Goal: Check status: Check status

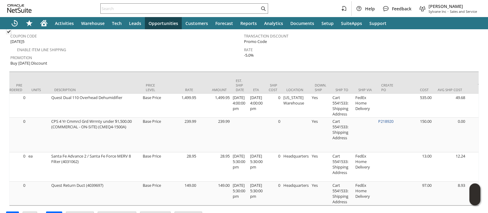
scroll to position [0, 241]
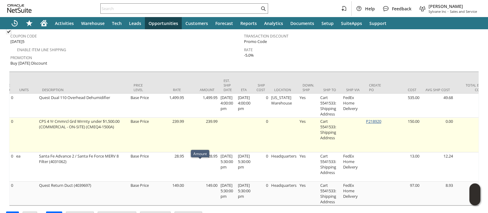
click at [380, 119] on link "P218920" at bounding box center [373, 121] width 15 height 5
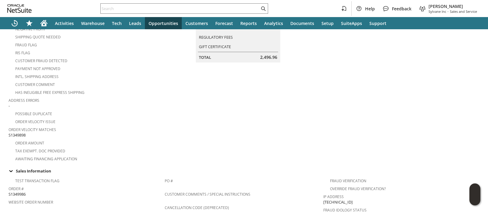
scroll to position [114, 0]
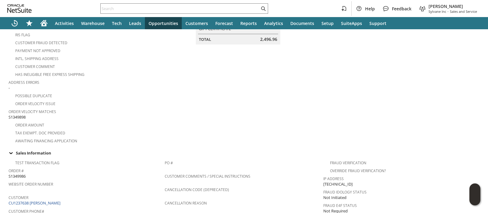
click at [21, 114] on span "S1349898" at bounding box center [17, 117] width 17 height 6
copy span "S1349898"
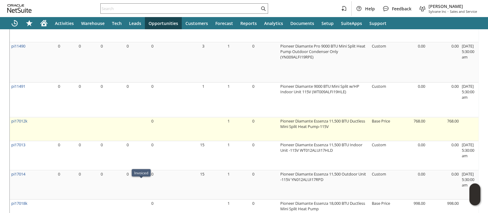
scroll to position [381, 0]
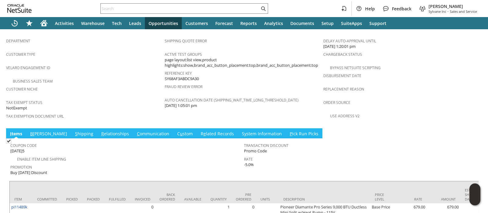
click at [73, 131] on link "S hipping" at bounding box center [83, 134] width 21 height 7
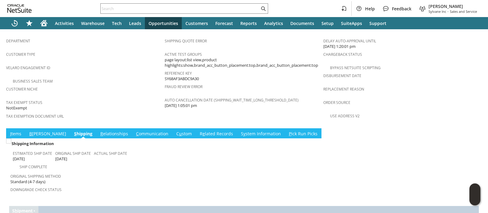
scroll to position [424, 0]
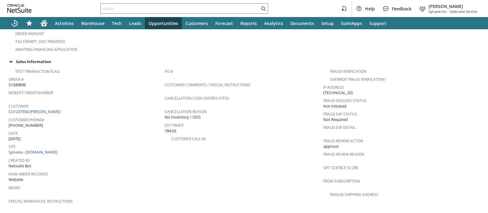
scroll to position [229, 0]
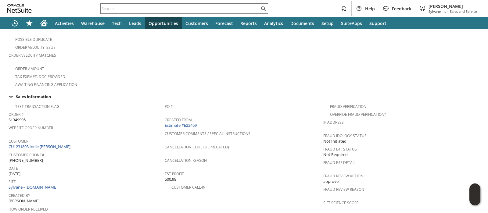
scroll to position [167, 0]
